Goal: Task Accomplishment & Management: Use online tool/utility

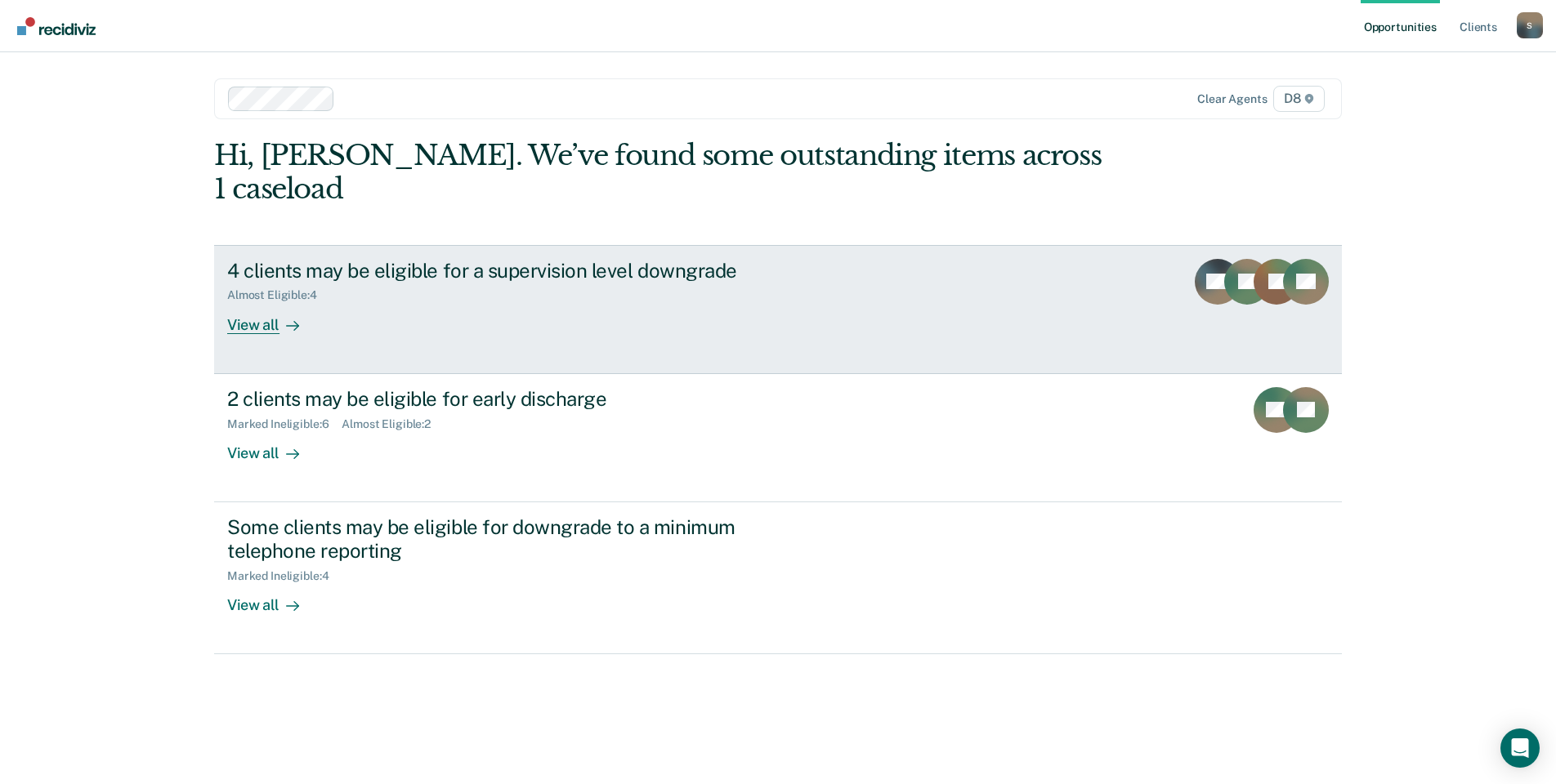
click at [272, 302] on div "View all" at bounding box center [273, 318] width 92 height 32
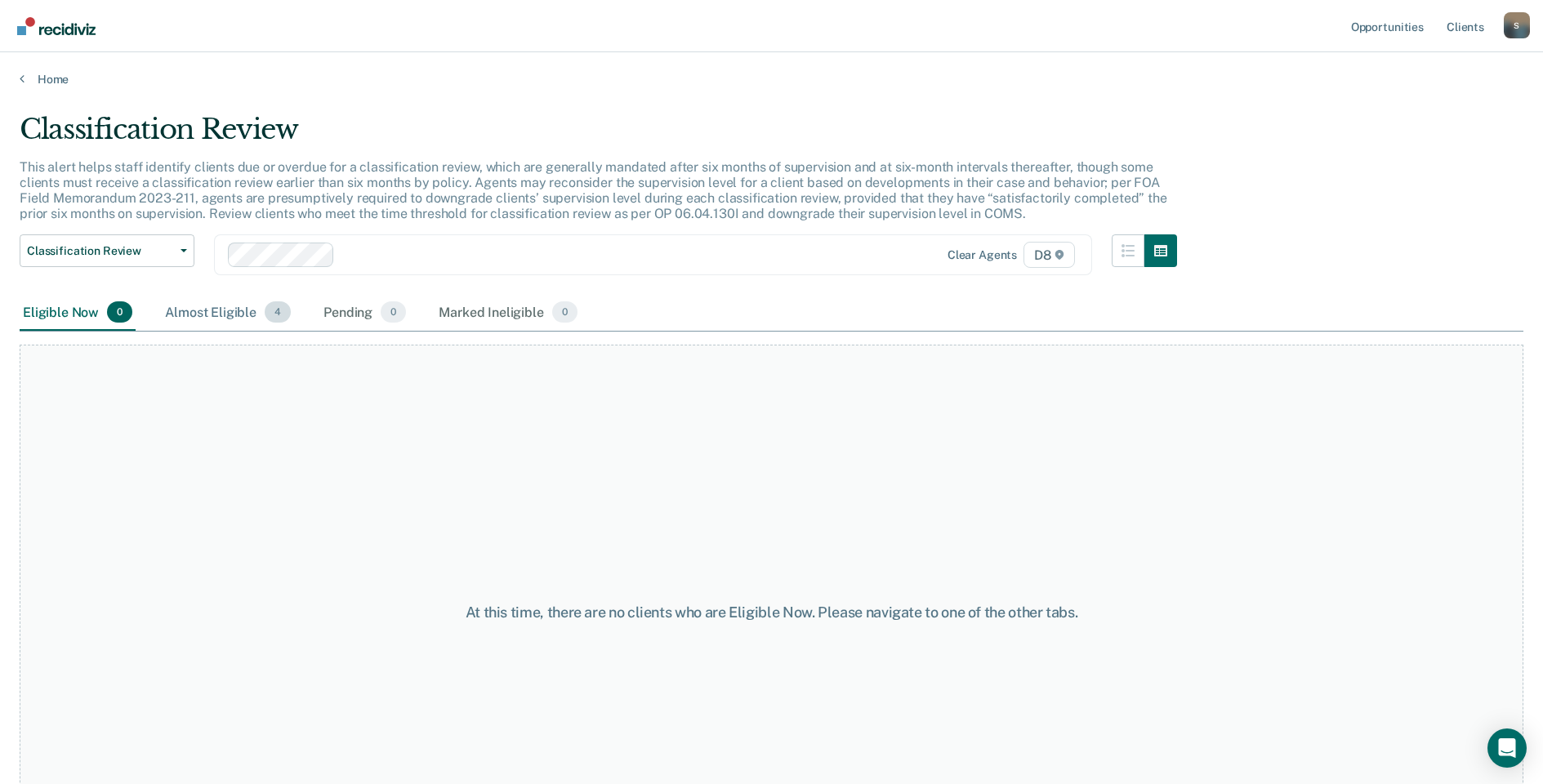
click at [236, 316] on div "Almost Eligible 4" at bounding box center [228, 312] width 133 height 36
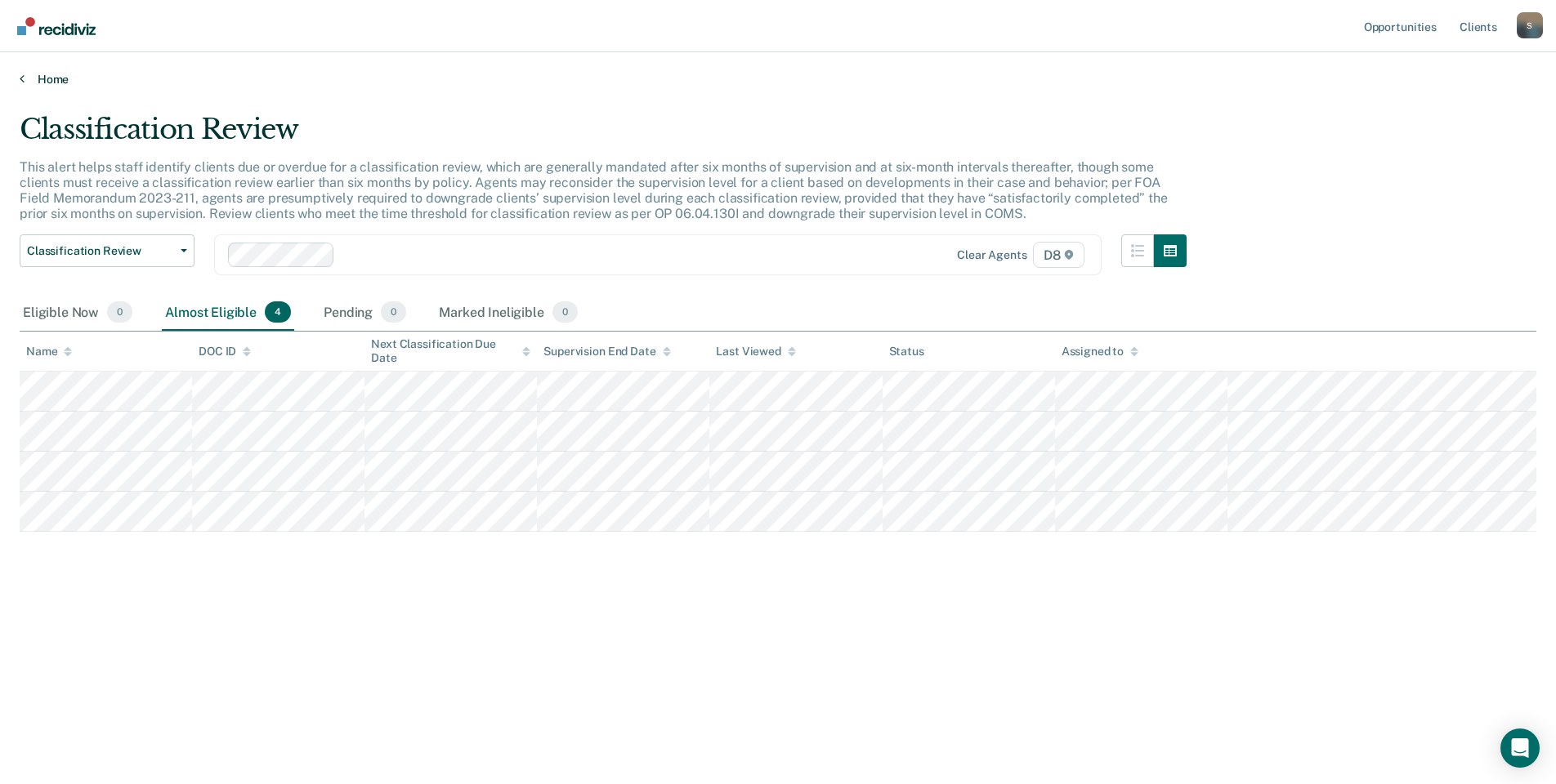
click at [21, 78] on icon at bounding box center [22, 78] width 5 height 13
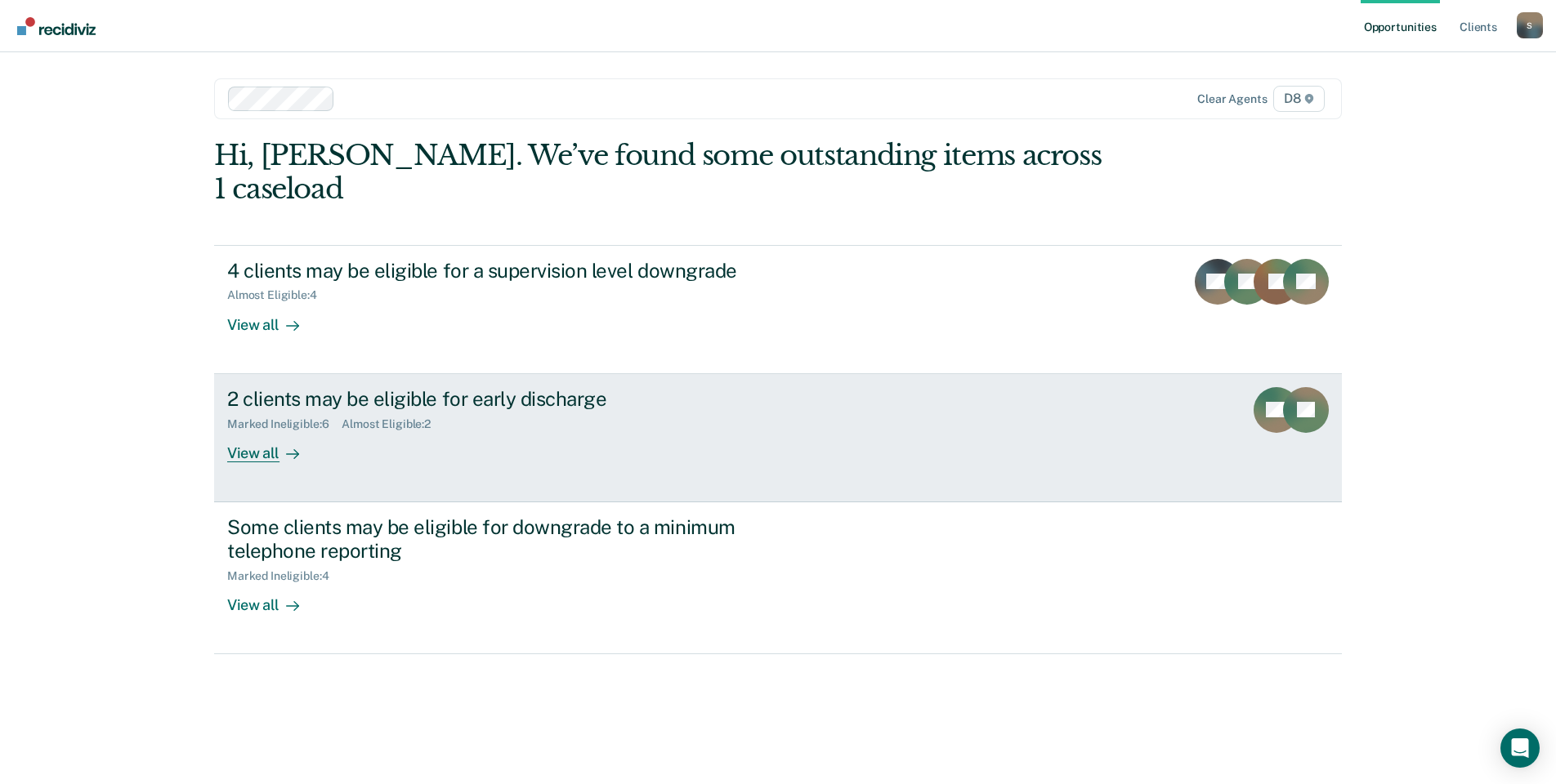
click at [276, 431] on div "View all" at bounding box center [273, 447] width 92 height 32
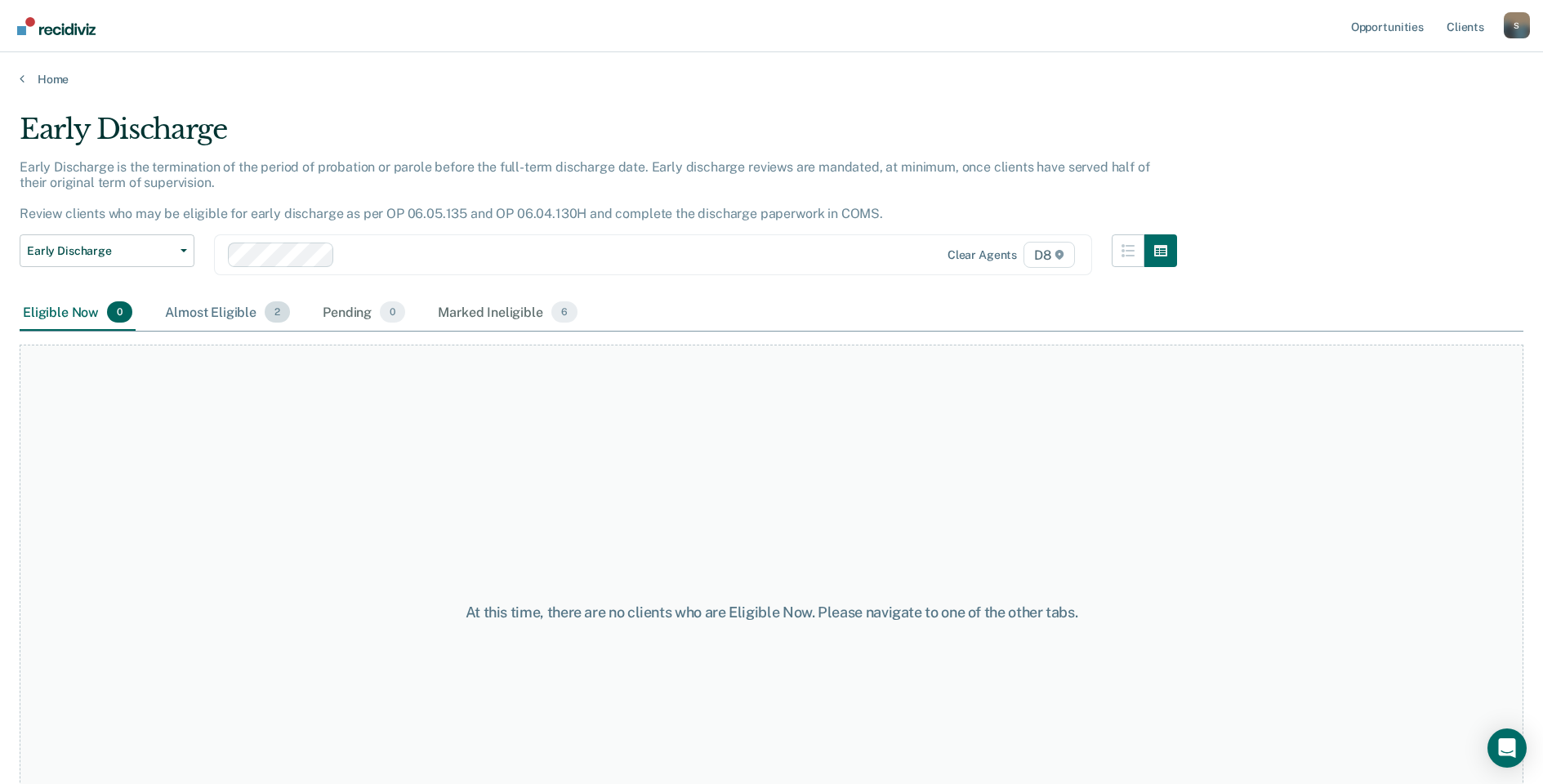
click at [225, 302] on div "Almost Eligible 2" at bounding box center [228, 312] width 132 height 36
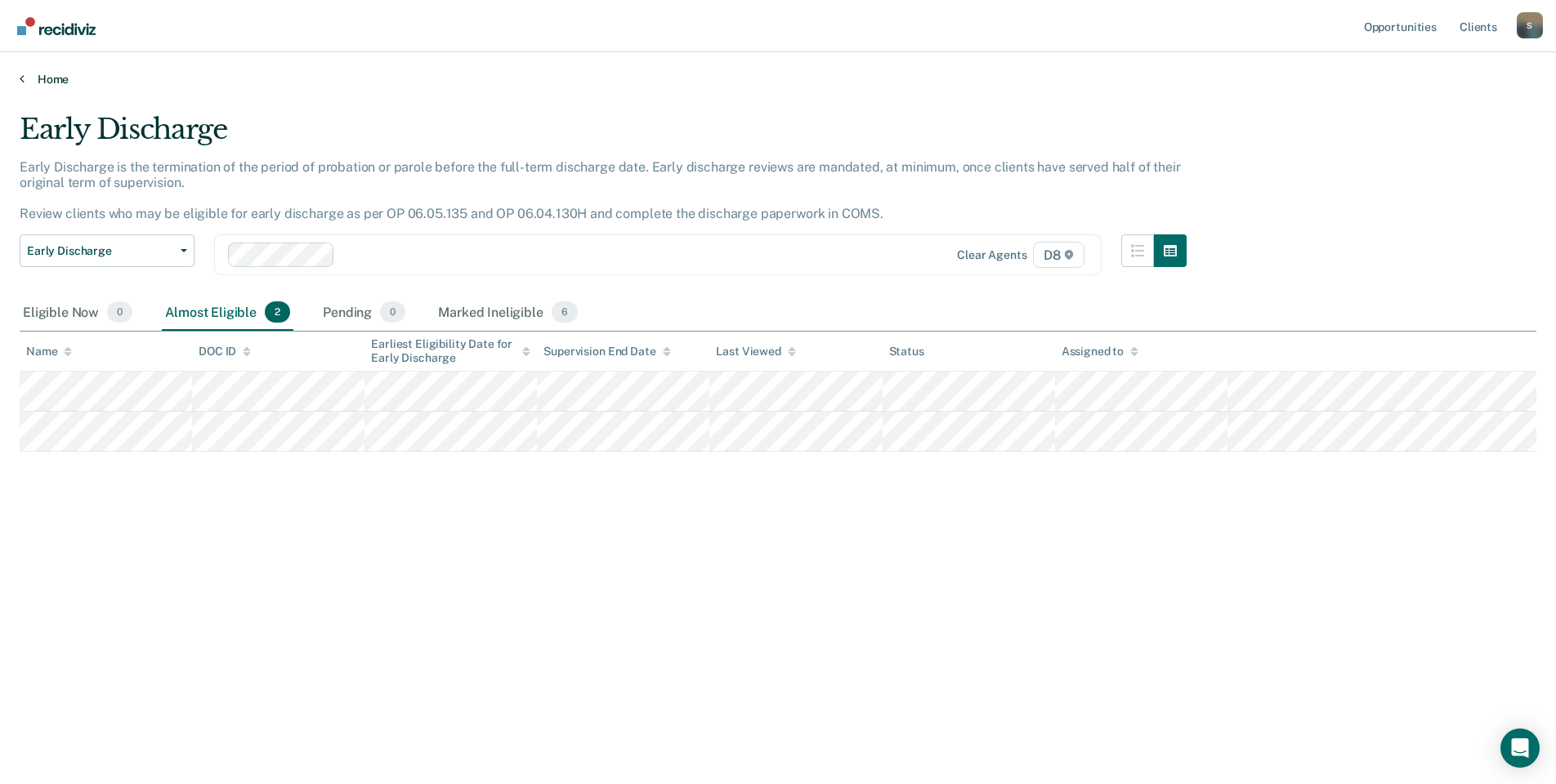
click at [22, 80] on icon at bounding box center [22, 78] width 5 height 13
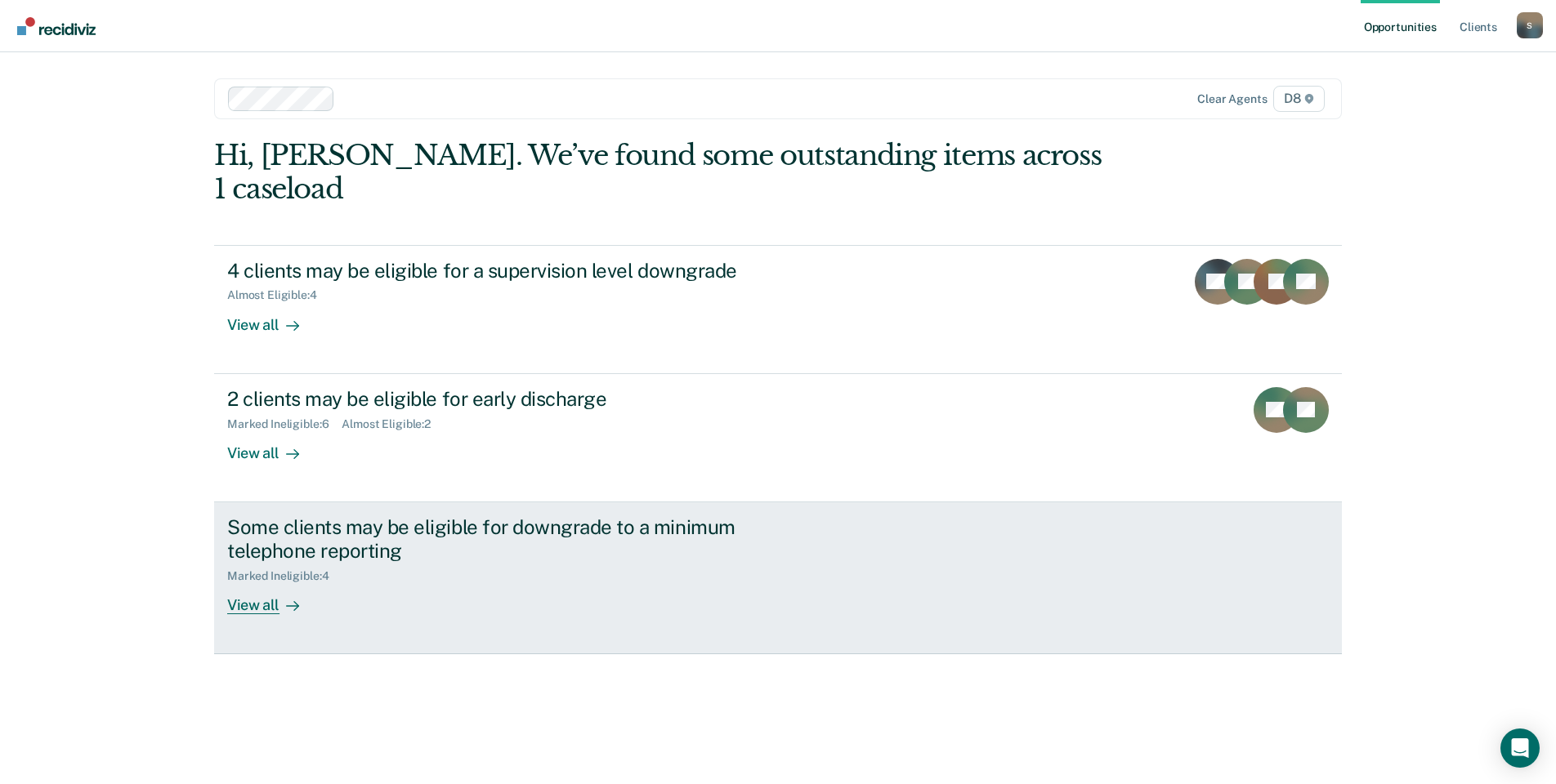
click at [266, 583] on div "View all" at bounding box center [273, 599] width 92 height 32
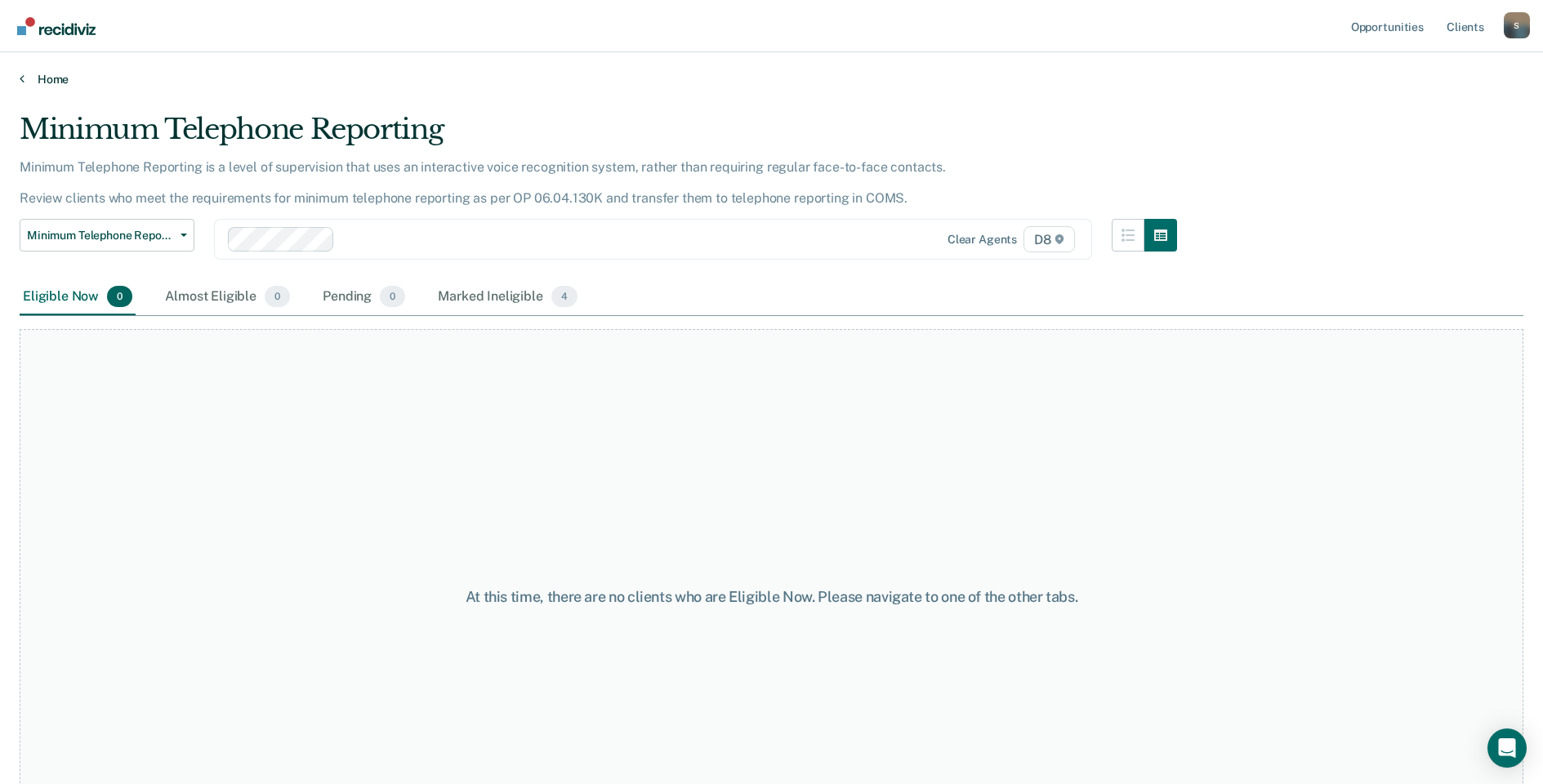
click at [24, 76] on link "Home" at bounding box center [771, 79] width 1504 height 15
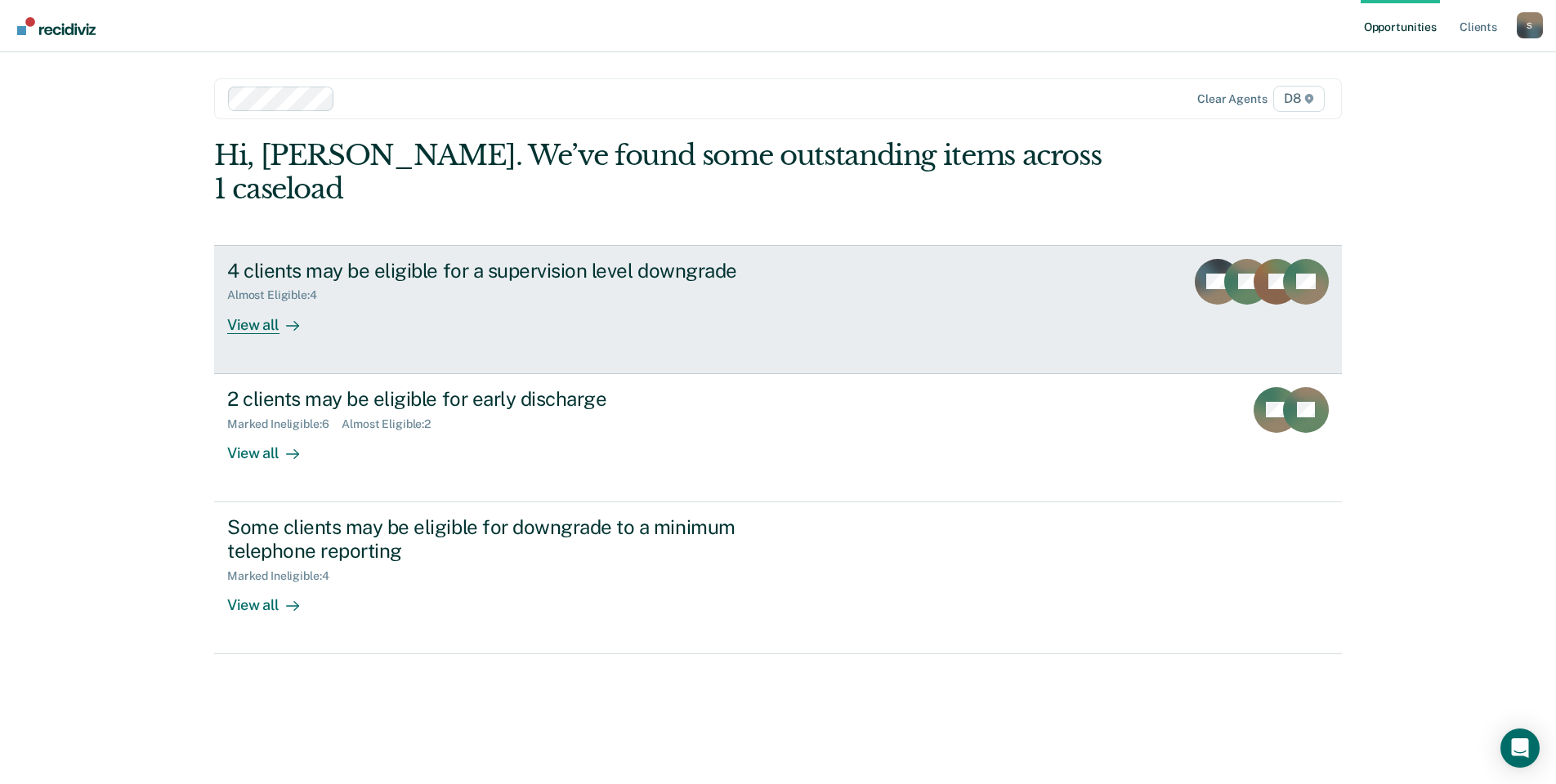
click at [246, 302] on div "View all" at bounding box center [273, 318] width 92 height 32
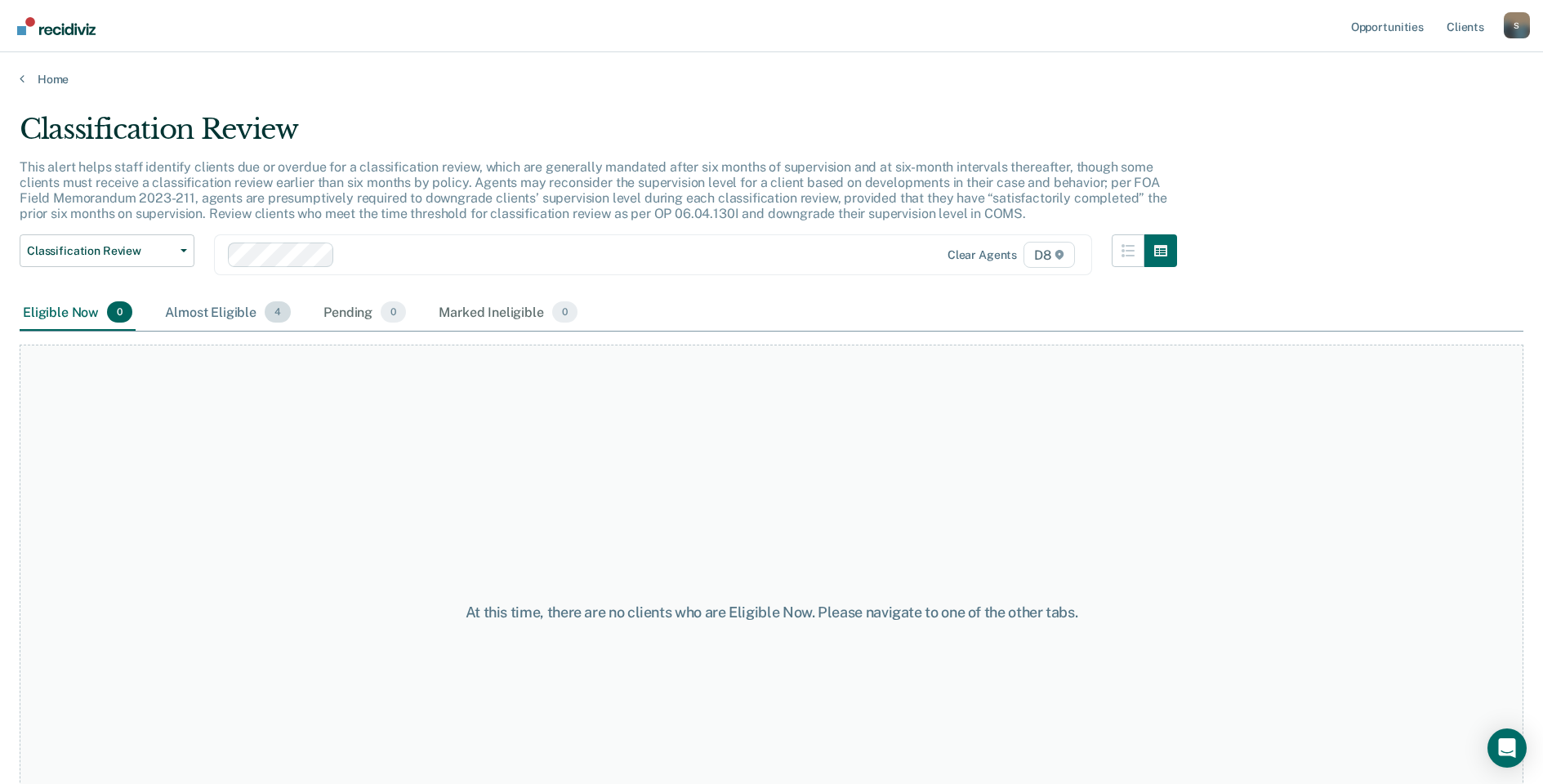
click at [216, 312] on div "Almost Eligible 4" at bounding box center [228, 312] width 133 height 36
